Goal: Information Seeking & Learning: Learn about a topic

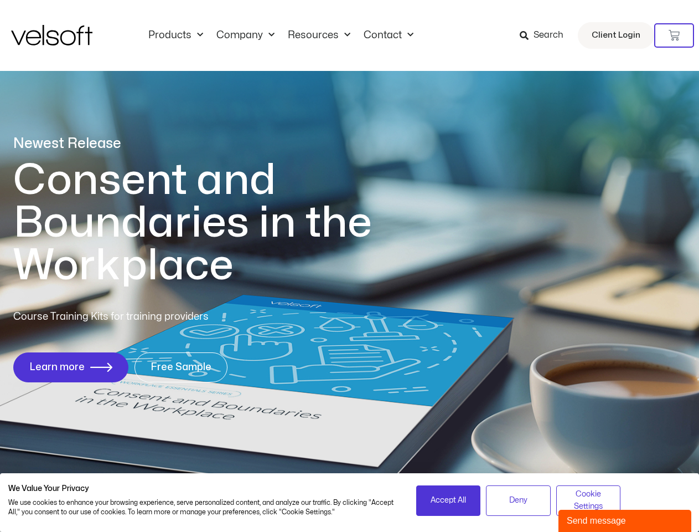
click at [349, 266] on h1 "Consent and Boundaries in the Workplace" at bounding box center [215, 223] width 404 height 128
click at [674, 35] on icon at bounding box center [674, 35] width 11 height 11
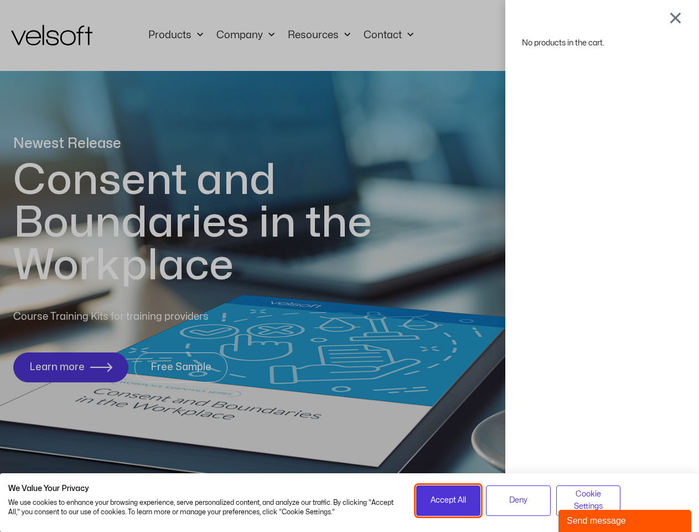
click at [449, 500] on span "Accept All" at bounding box center [448, 500] width 35 height 12
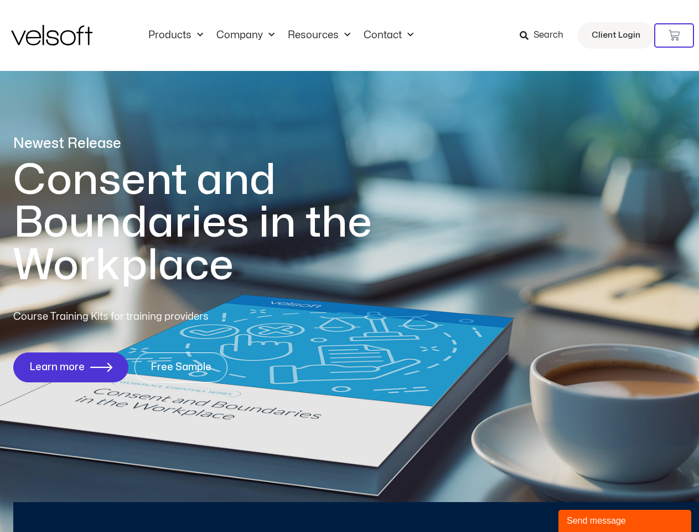
click at [350, 266] on div "No products in the cart." at bounding box center [350, 266] width 0 height 0
click at [625, 521] on div "Send message" at bounding box center [625, 520] width 116 height 13
